Goal: Check status: Check status

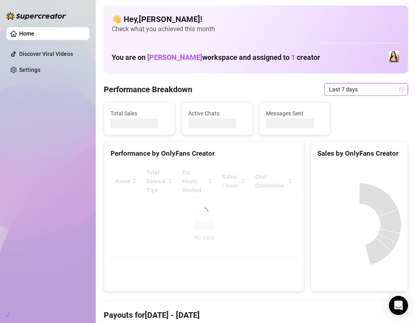
click at [399, 91] on icon "calendar" at bounding box center [401, 89] width 5 height 5
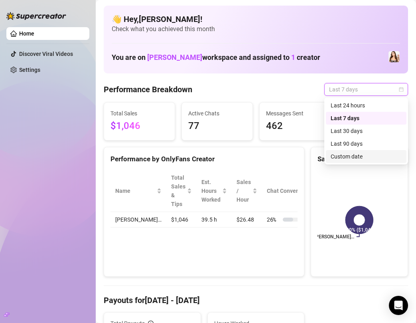
click at [345, 154] on div "Custom date" at bounding box center [366, 156] width 71 height 9
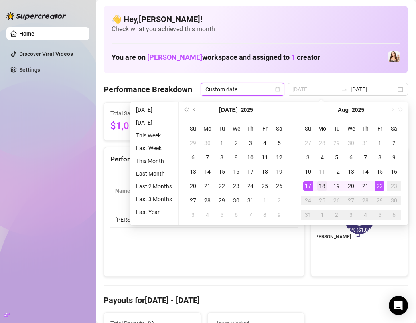
type input "[DATE]"
click at [326, 186] on div "18" at bounding box center [323, 186] width 10 height 10
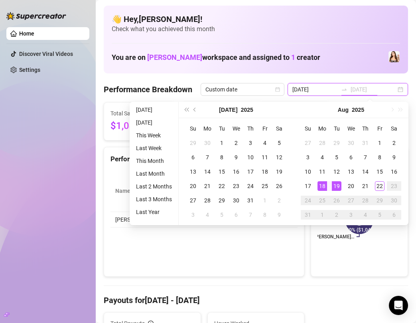
type input "[DATE]"
click at [383, 185] on div "22" at bounding box center [380, 186] width 10 height 10
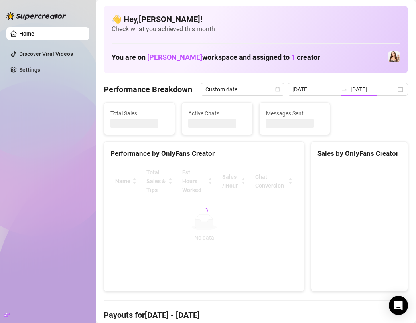
type input "[DATE]"
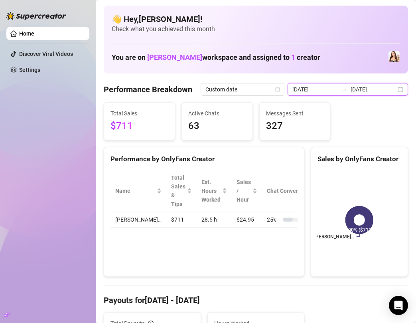
click at [395, 89] on input "[DATE]" at bounding box center [373, 89] width 45 height 9
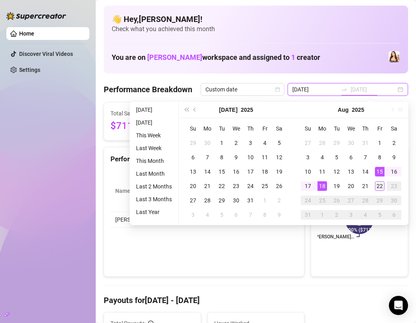
type input "[DATE]"
click at [383, 185] on div "22" at bounding box center [380, 186] width 10 height 10
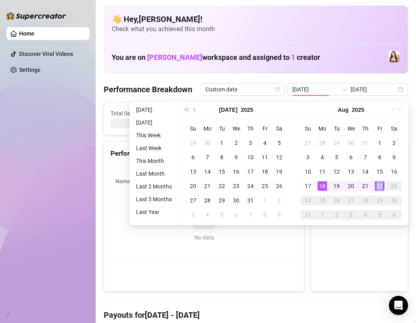
type input "[DATE]"
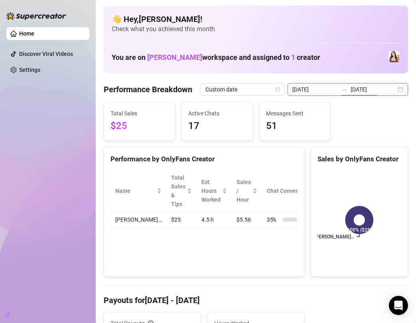
click at [369, 87] on input "[DATE]" at bounding box center [373, 89] width 45 height 9
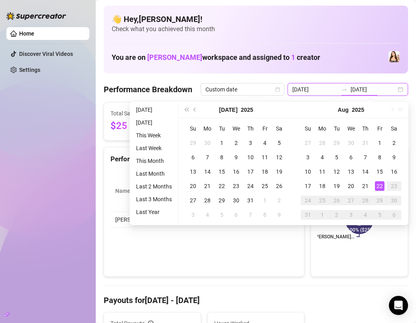
click at [401, 89] on div "[DATE] [DATE]" at bounding box center [348, 89] width 120 height 13
type input "[DATE]"
click at [322, 184] on div "18" at bounding box center [323, 186] width 10 height 10
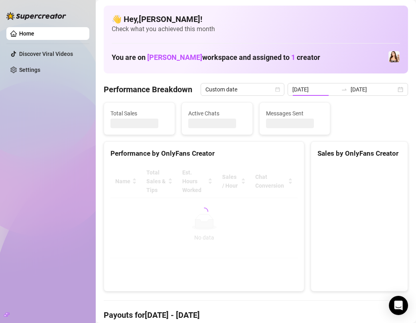
type input "[DATE]"
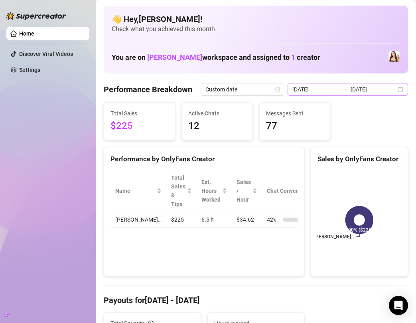
click at [400, 88] on div "[DATE] [DATE]" at bounding box center [348, 89] width 120 height 13
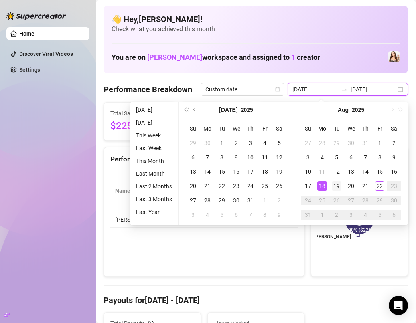
type input "[DATE]"
click at [335, 182] on div "19" at bounding box center [337, 186] width 10 height 10
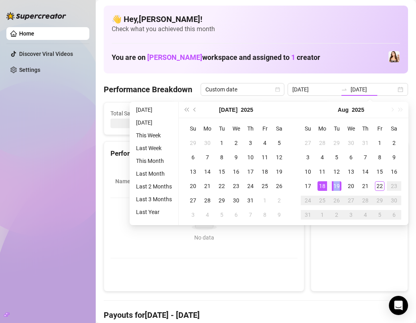
type input "[DATE]"
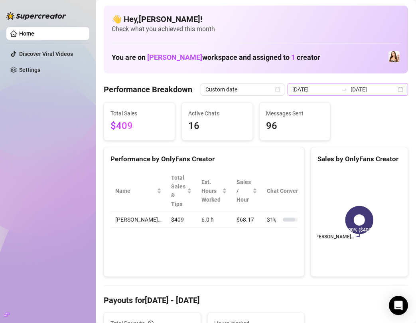
click at [399, 93] on div "[DATE] [DATE]" at bounding box center [348, 89] width 120 height 13
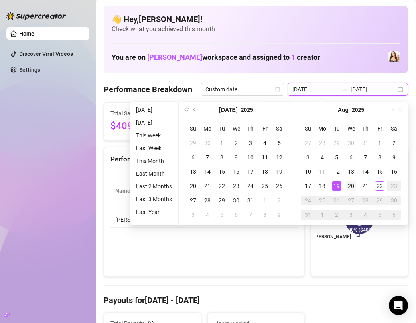
type input "[DATE]"
click at [352, 186] on div "20" at bounding box center [351, 186] width 10 height 10
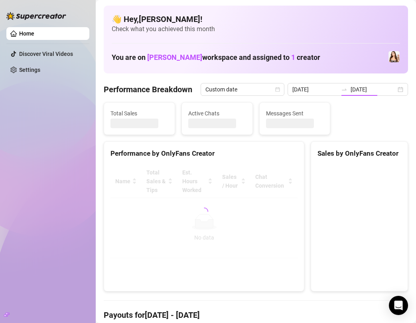
type input "[DATE]"
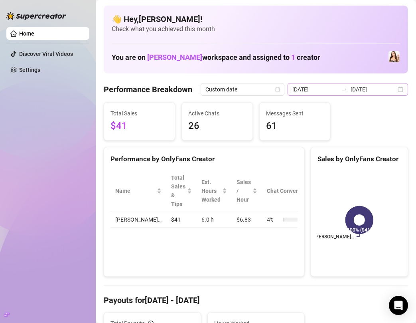
click at [403, 88] on div "[DATE] [DATE]" at bounding box center [348, 89] width 120 height 13
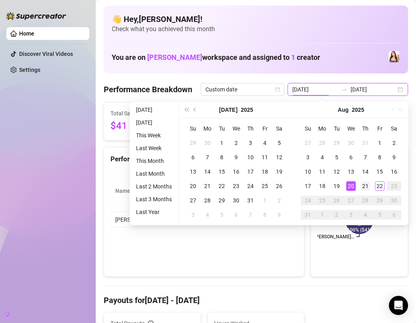
type input "[DATE]"
click at [365, 183] on div "21" at bounding box center [366, 186] width 10 height 10
type input "[DATE]"
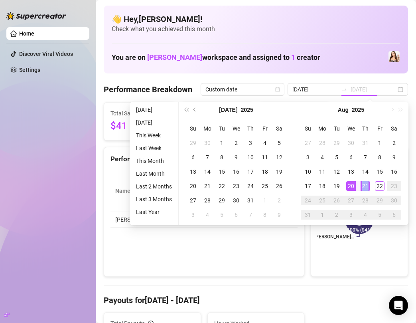
type input "[DATE]"
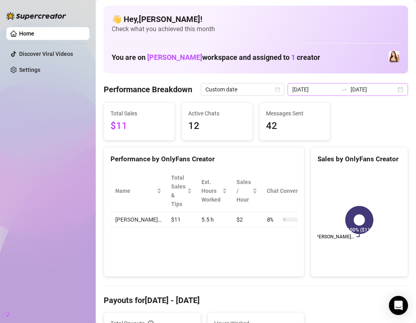
click at [400, 90] on div "[DATE] [DATE]" at bounding box center [348, 89] width 120 height 13
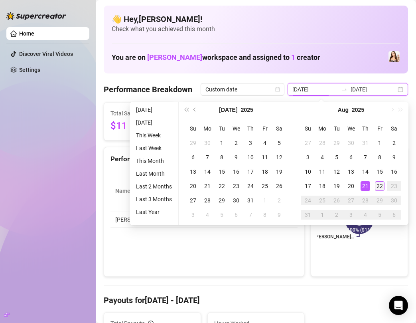
type input "[DATE]"
click at [380, 184] on div "22" at bounding box center [380, 186] width 10 height 10
type input "[DATE]"
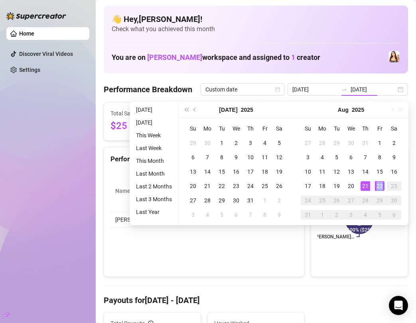
type input "[DATE]"
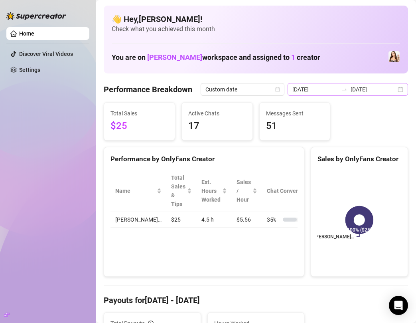
click at [402, 93] on div "[DATE] [DATE]" at bounding box center [348, 89] width 120 height 13
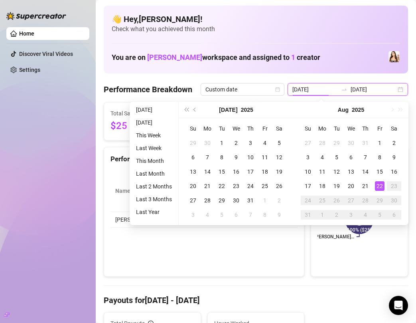
type input "[DATE]"
click at [31, 194] on div "Home Discover Viral Videos Settings" at bounding box center [47, 158] width 83 height 316
